Goal: Check status: Check status

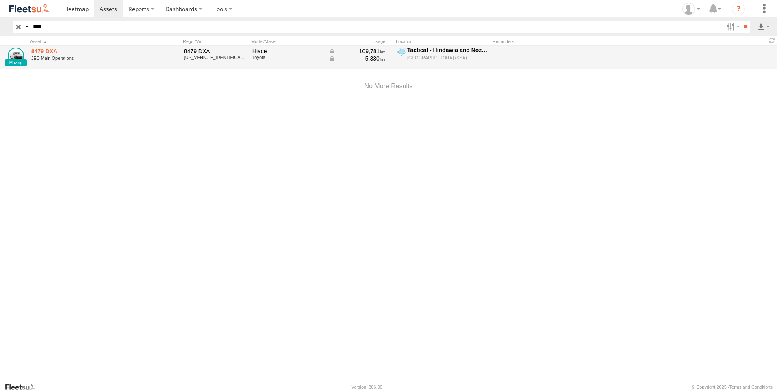
click at [59, 50] on link "8479 DXA" at bounding box center [86, 51] width 111 height 7
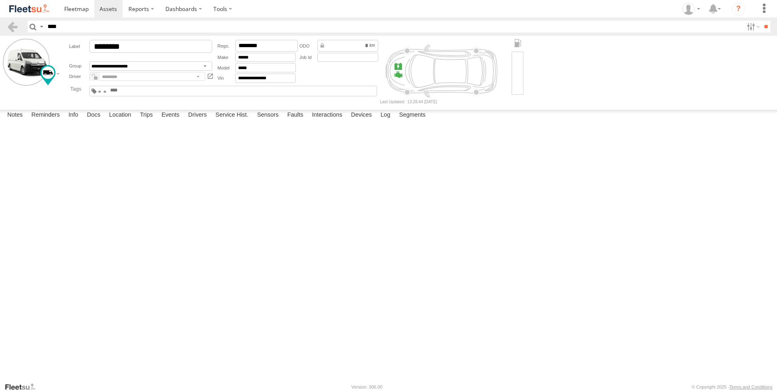
click at [91, 81] on span at bounding box center [95, 77] width 10 height 10
click at [93, 79] on span at bounding box center [95, 77] width 10 height 10
click at [94, 79] on span at bounding box center [95, 77] width 10 height 10
click at [93, 79] on span at bounding box center [95, 77] width 10 height 10
click at [125, 82] on div "**********" at bounding box center [142, 61] width 148 height 45
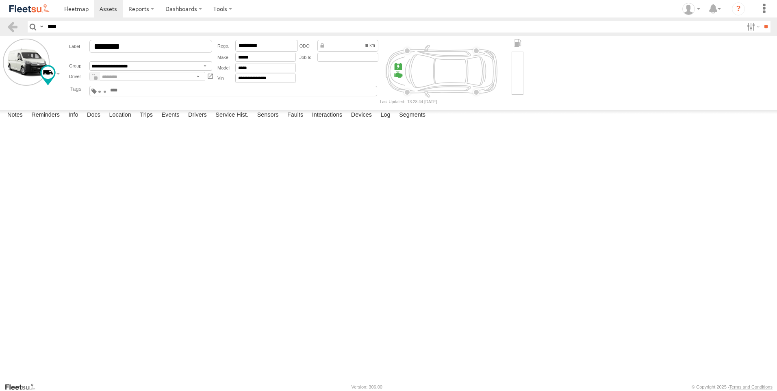
click at [96, 78] on em at bounding box center [96, 77] width 4 height 3
